Goal: Navigation & Orientation: Find specific page/section

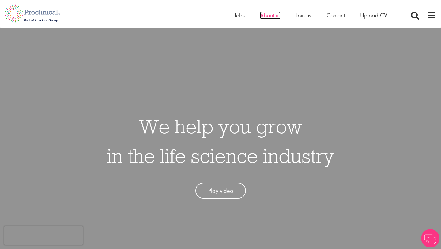
click at [272, 16] on span "About us" at bounding box center [270, 15] width 21 height 8
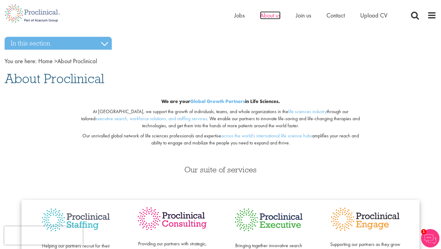
click at [271, 17] on span "About us" at bounding box center [270, 15] width 21 height 8
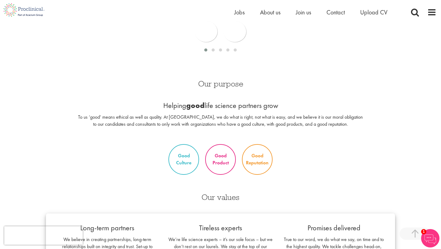
scroll to position [397, 0]
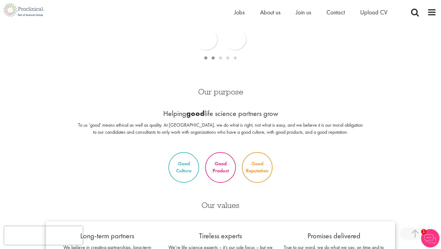
click at [212, 56] on span at bounding box center [213, 57] width 3 height 3
click at [220, 58] on span at bounding box center [220, 57] width 3 height 3
click at [226, 58] on div at bounding box center [227, 58] width 7 height 6
click at [233, 58] on div at bounding box center [235, 58] width 7 height 6
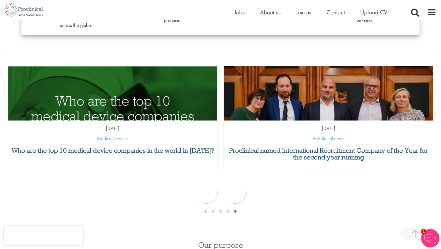
scroll to position [283, 0]
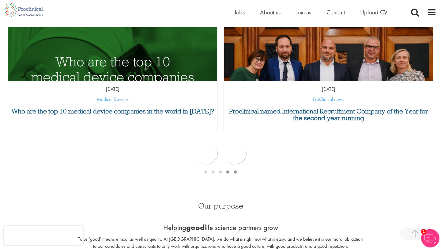
click at [227, 172] on span at bounding box center [227, 171] width 3 height 3
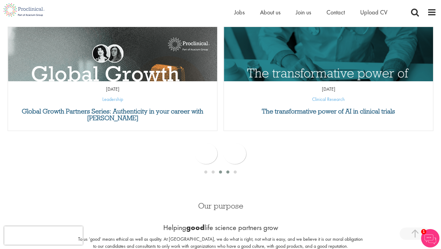
click at [220, 172] on span at bounding box center [220, 171] width 3 height 3
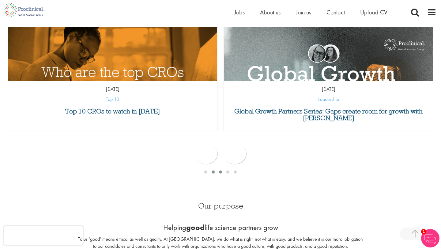
click at [214, 171] on span at bounding box center [213, 171] width 3 height 3
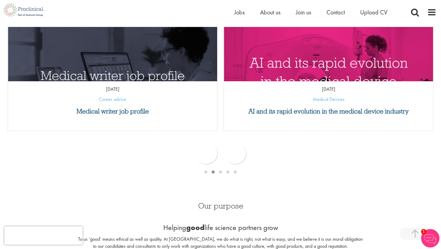
click at [201, 173] on div at bounding box center [221, 173] width 432 height 8
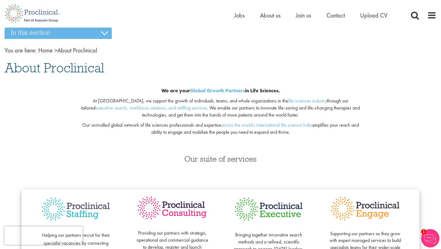
scroll to position [0, 0]
